Goal: Task Accomplishment & Management: Use online tool/utility

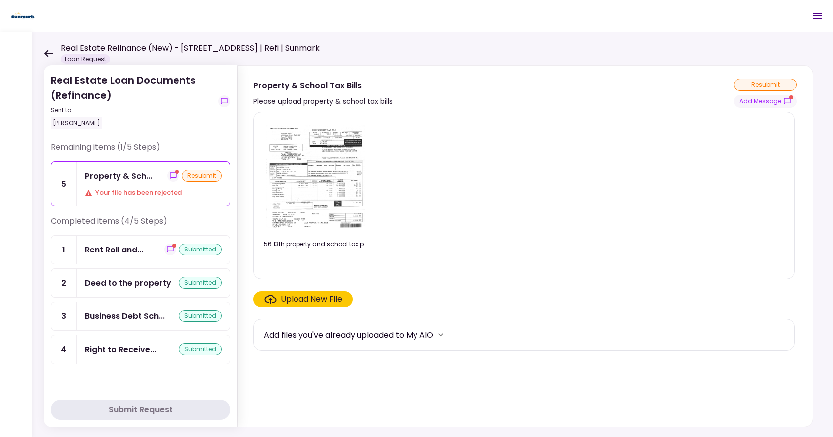
click at [303, 202] on img at bounding box center [315, 177] width 99 height 105
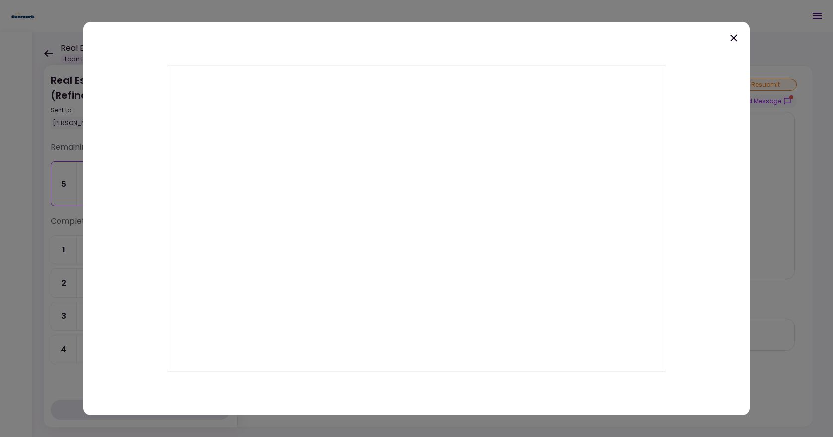
click at [737, 35] on icon at bounding box center [734, 37] width 7 height 7
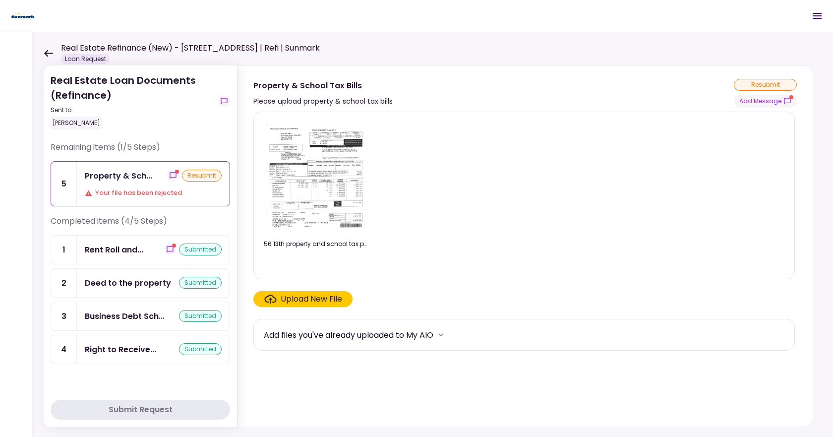
click at [285, 303] on div "Upload New File" at bounding box center [312, 299] width 62 height 12
click at [0, 0] on input "Upload New File" at bounding box center [0, 0] width 0 height 0
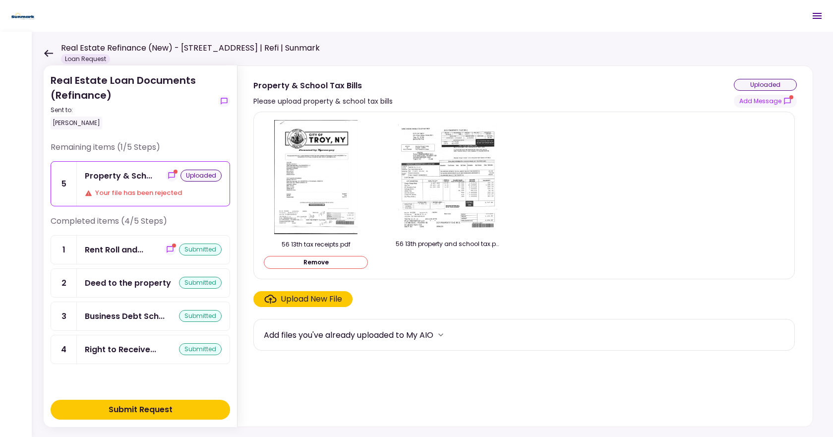
click at [301, 299] on div "Upload New File" at bounding box center [312, 299] width 62 height 12
click at [0, 0] on input "Upload New File" at bounding box center [0, 0] width 0 height 0
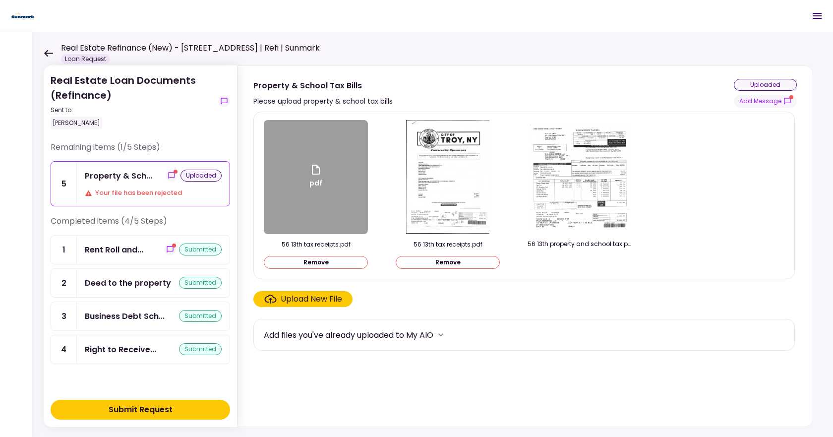
click at [309, 263] on button "Remove" at bounding box center [316, 262] width 104 height 13
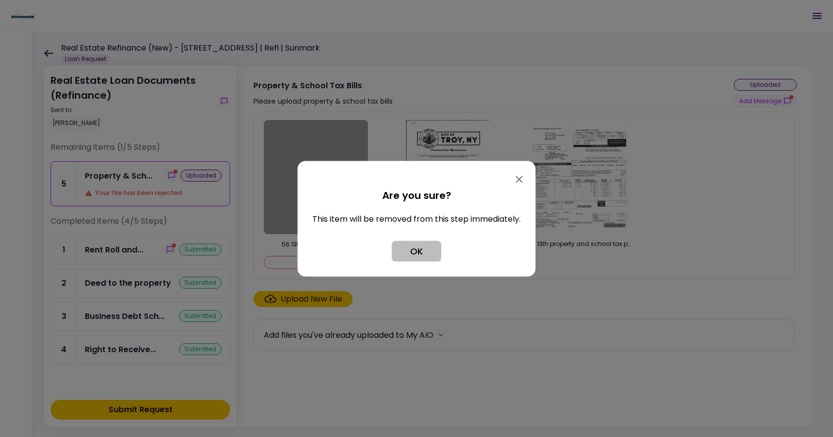
click at [407, 250] on button "OK" at bounding box center [417, 251] width 50 height 21
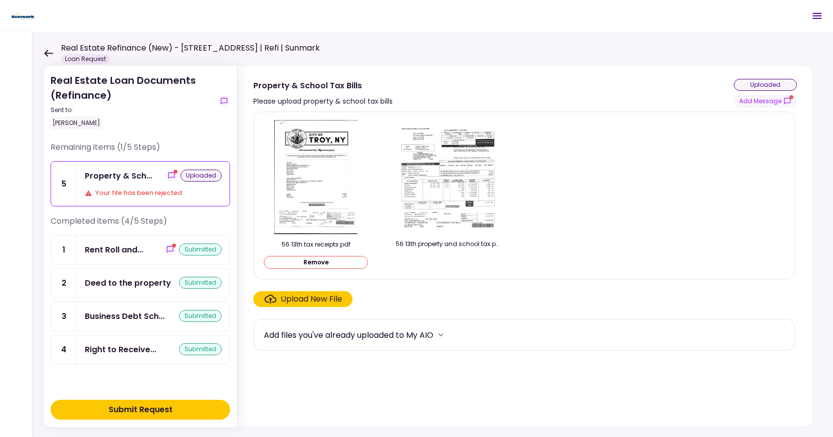
click at [336, 210] on img at bounding box center [315, 177] width 83 height 114
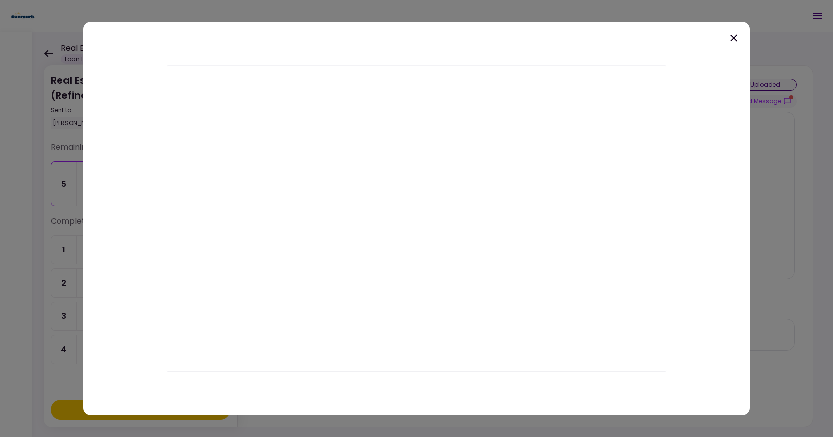
click at [734, 37] on icon at bounding box center [734, 38] width 12 height 12
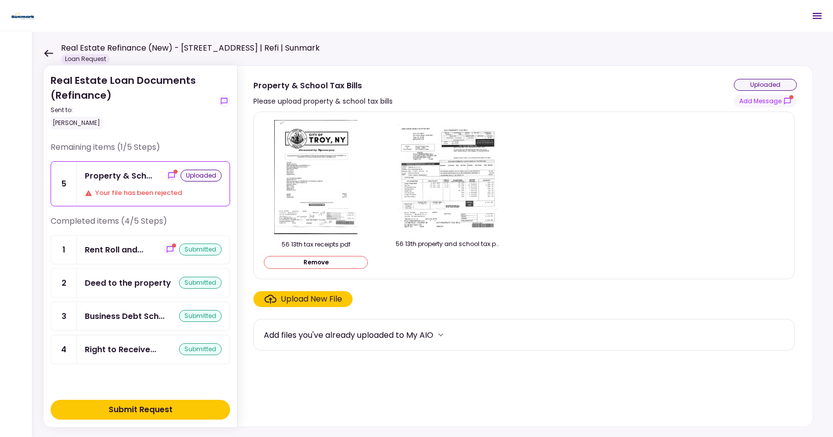
click at [153, 405] on div "Submit Request" at bounding box center [141, 410] width 64 height 12
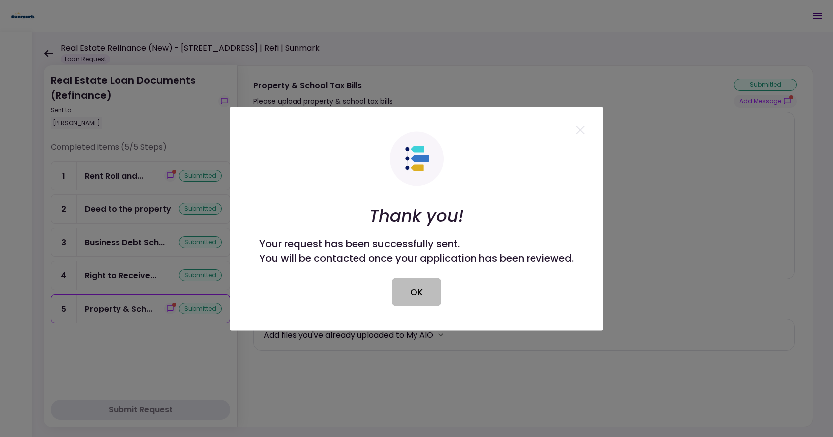
click at [411, 289] on button "OK" at bounding box center [417, 292] width 50 height 28
